Goal: Register for event/course

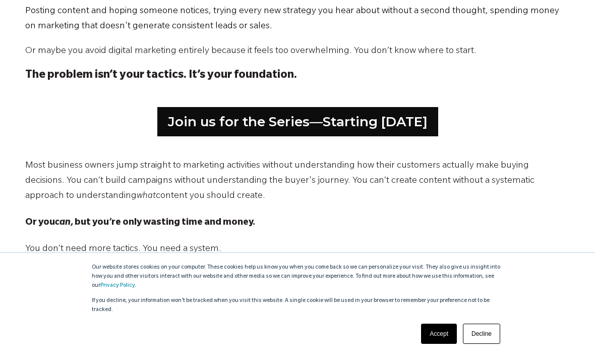
scroll to position [549, 0]
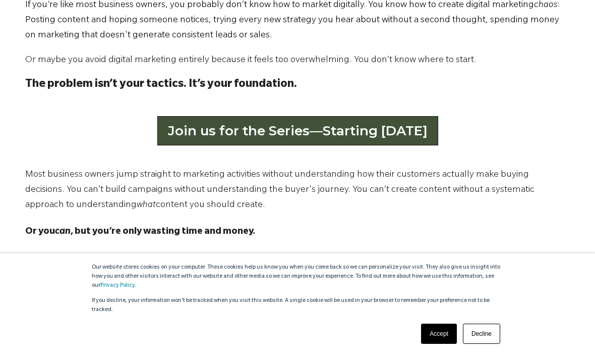
click at [334, 132] on link "Join us for the Series—Starting [DATE]" at bounding box center [297, 130] width 281 height 29
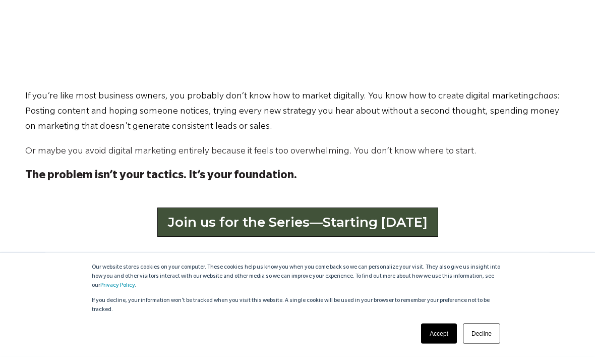
scroll to position [458, 0]
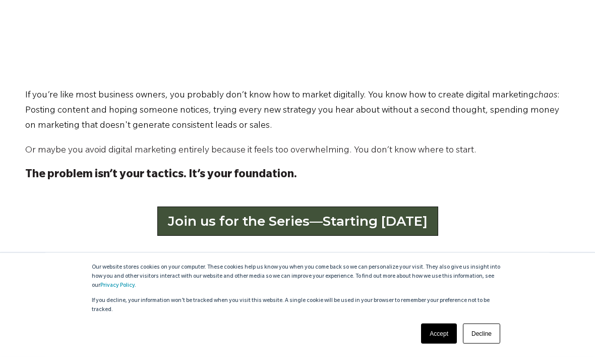
click at [427, 222] on link "Join us for the Series—Starting [DATE]" at bounding box center [297, 221] width 281 height 29
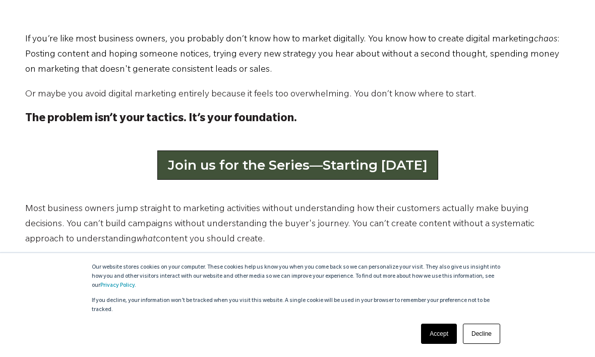
scroll to position [505, 0]
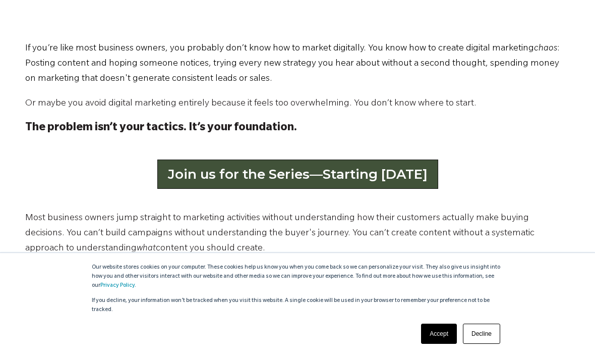
click at [437, 176] on link "Join us for the Series—Starting September 2" at bounding box center [297, 173] width 281 height 29
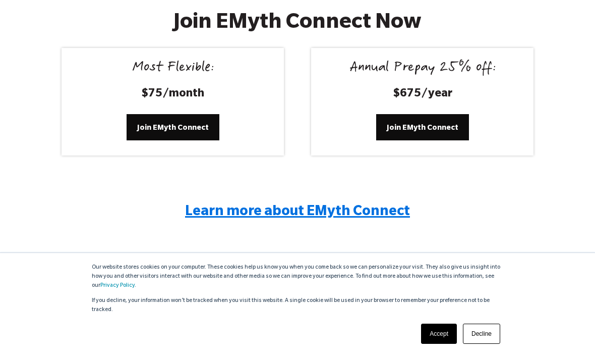
scroll to position [1960, 0]
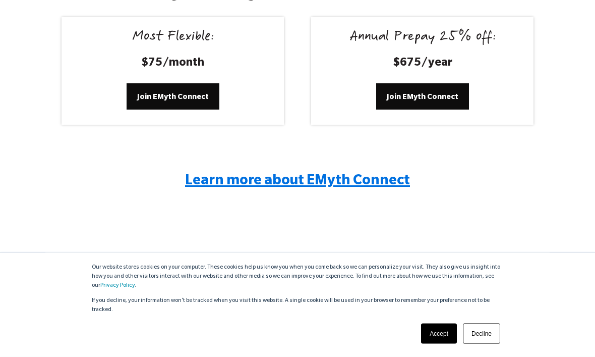
click at [488, 343] on link "Decline" at bounding box center [481, 333] width 37 height 20
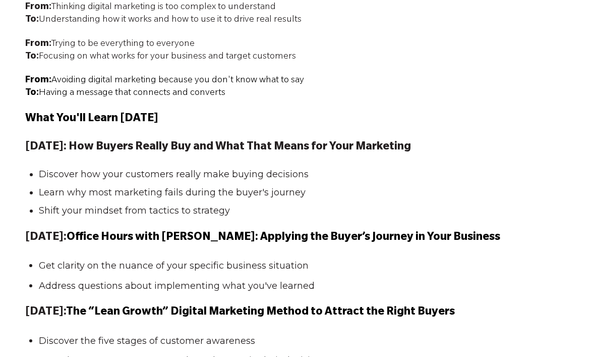
scroll to position [959, 0]
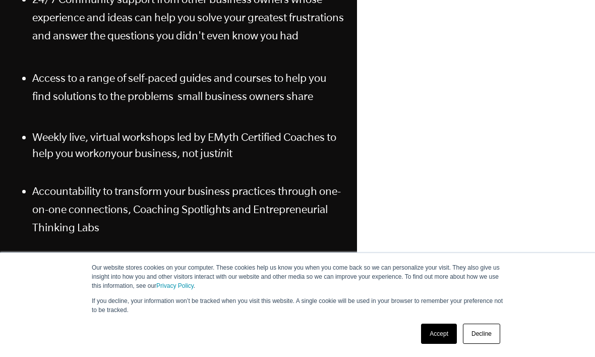
scroll to position [248, 0]
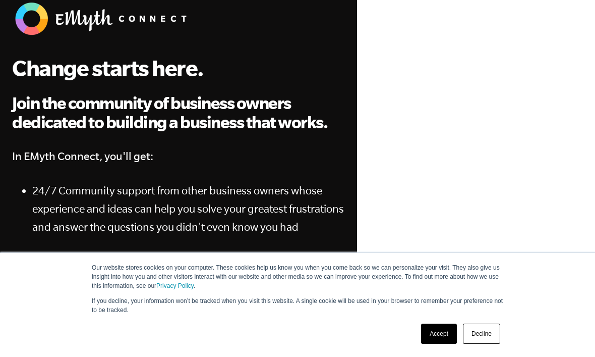
scroll to position [57, 0]
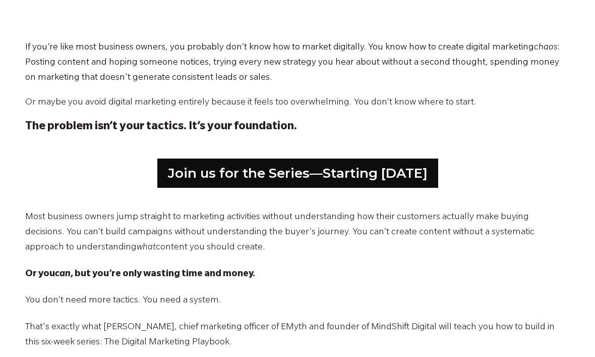
scroll to position [506, 0]
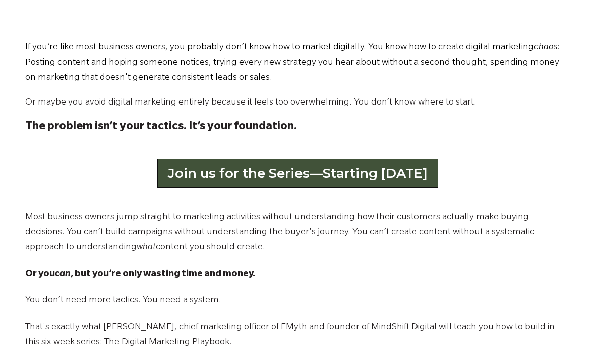
click at [415, 173] on link "Join us for the Series—Starting [DATE]" at bounding box center [297, 172] width 281 height 29
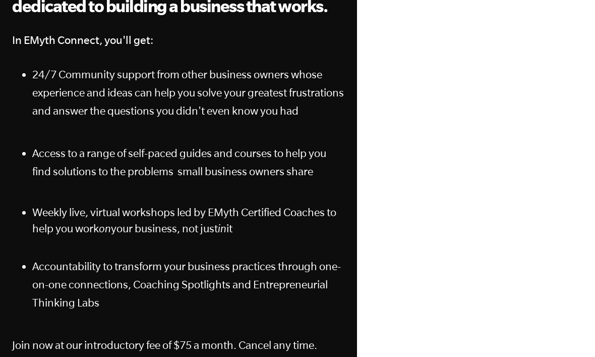
scroll to position [186, 0]
